Goal: Contribute content

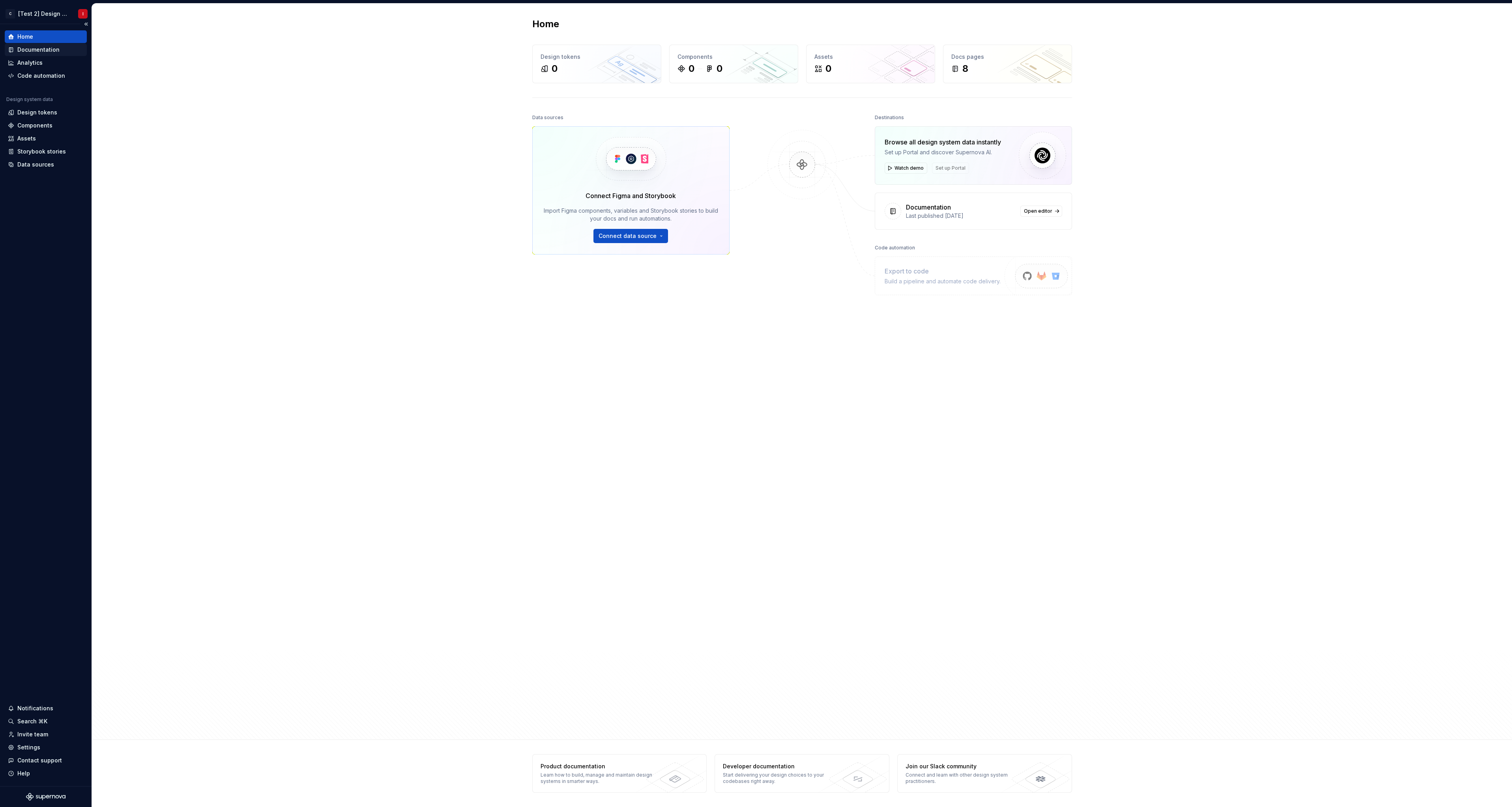
click at [41, 50] on div "Documentation" at bounding box center [38, 49] width 42 height 8
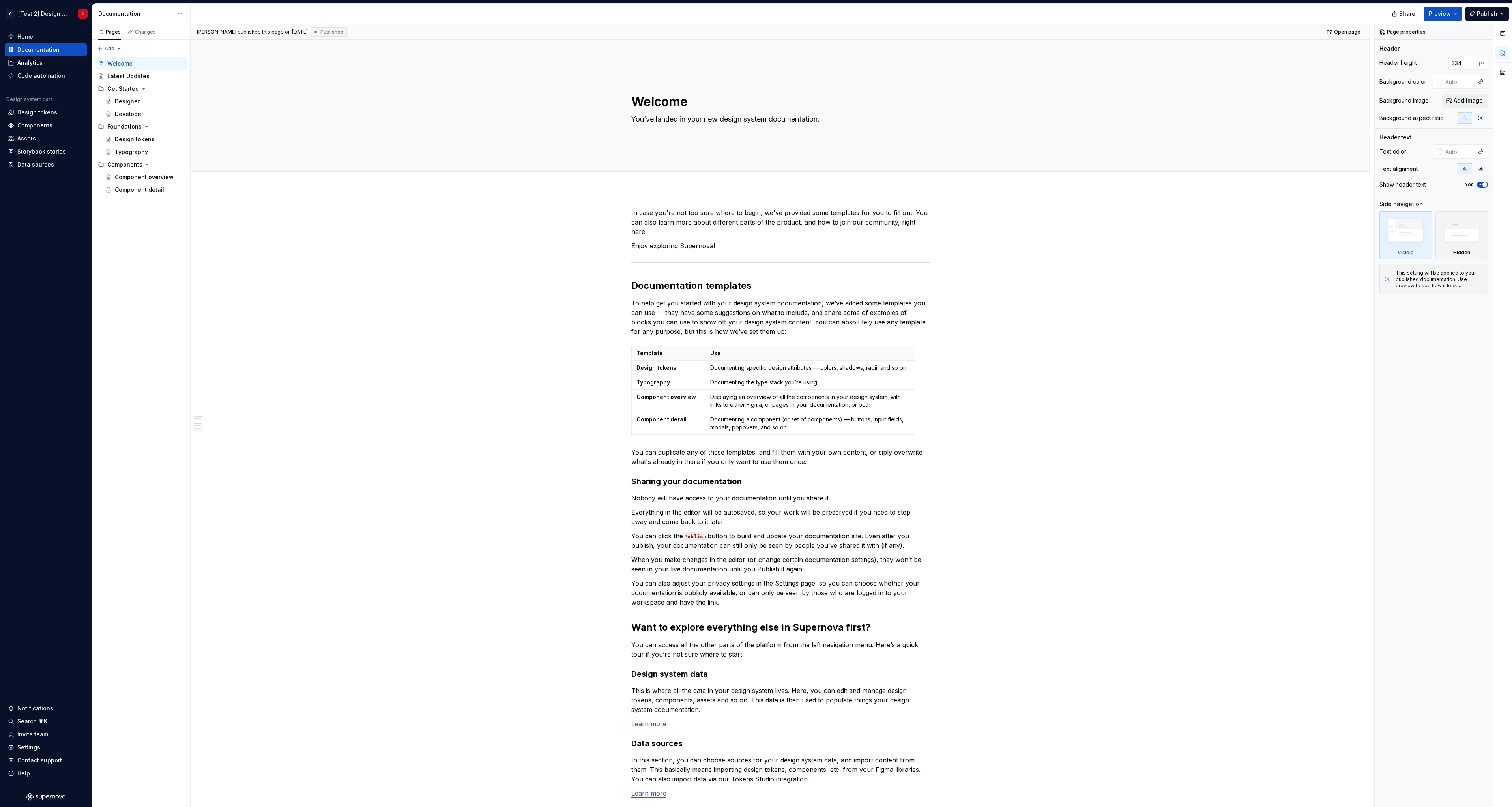
type textarea "*"
